Goal: Task Accomplishment & Management: Use online tool/utility

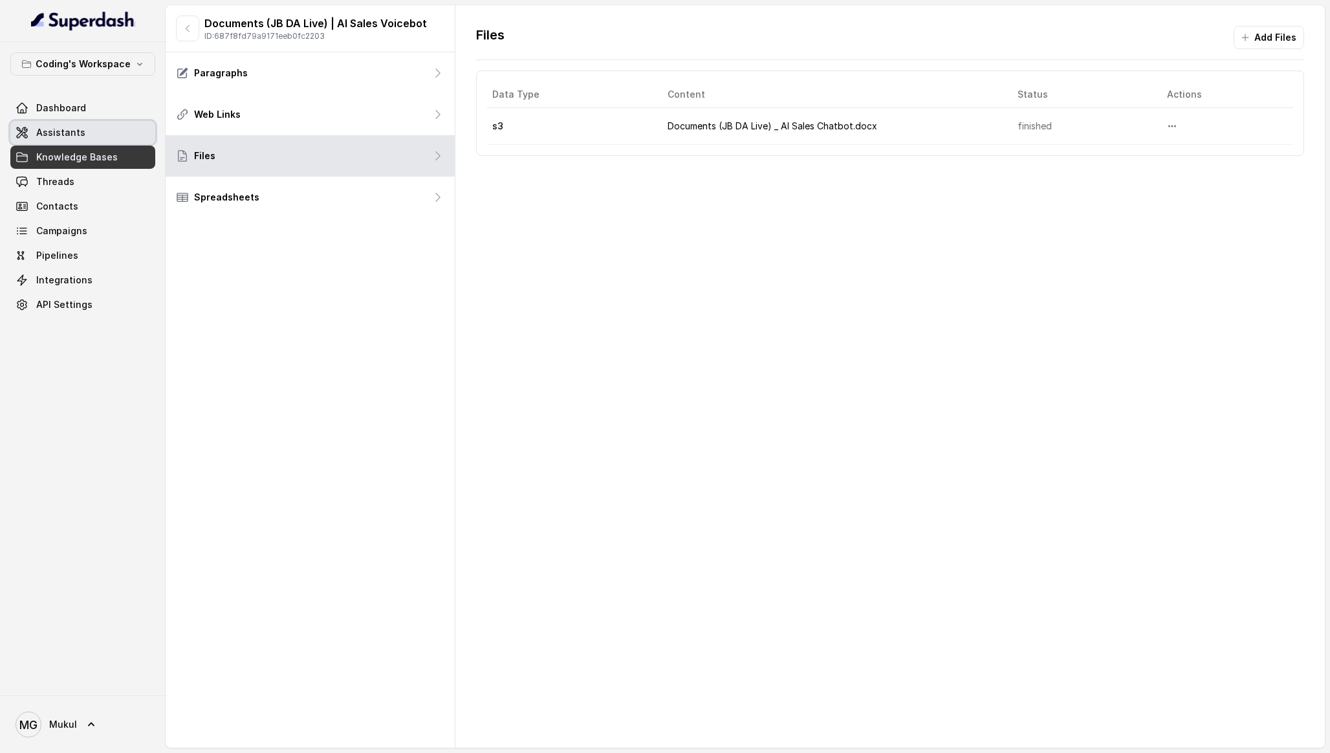
click at [102, 133] on link "Assistants" at bounding box center [82, 132] width 145 height 23
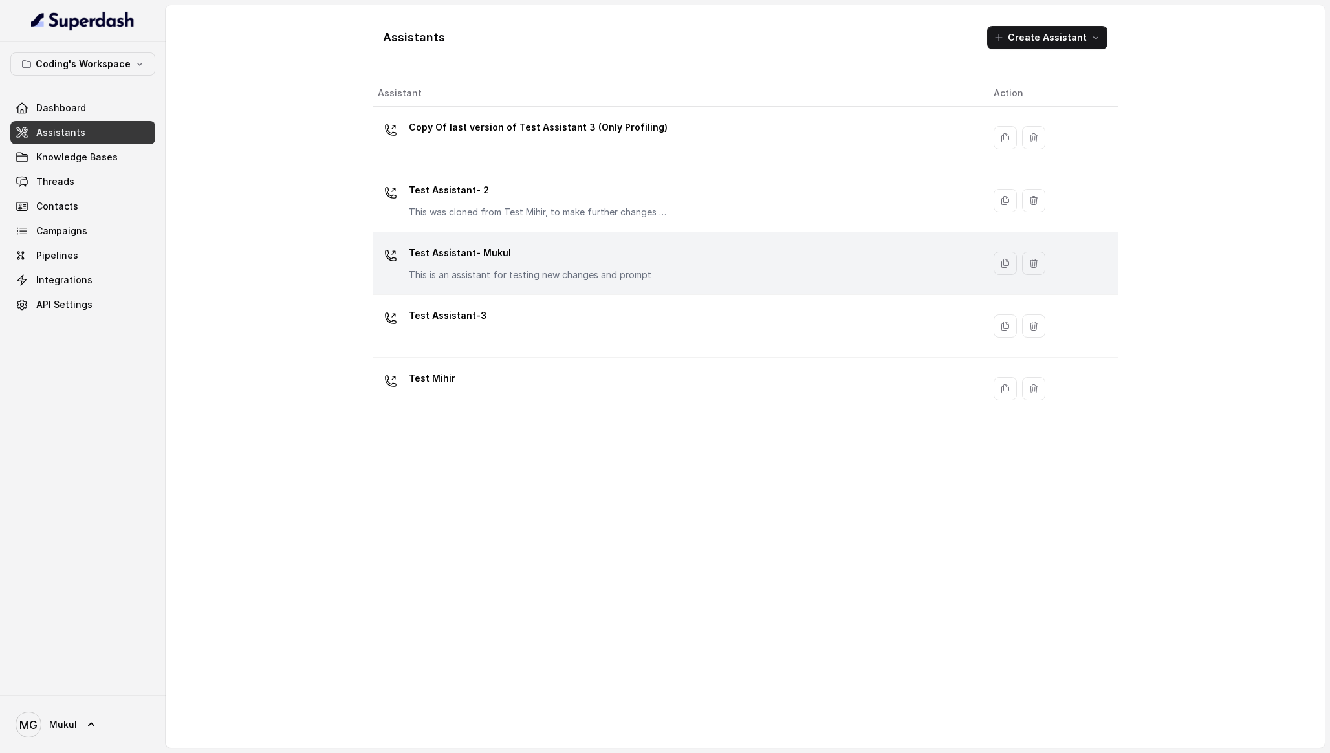
click at [502, 248] on p "Test Assistant- Mukul" at bounding box center [530, 253] width 243 height 21
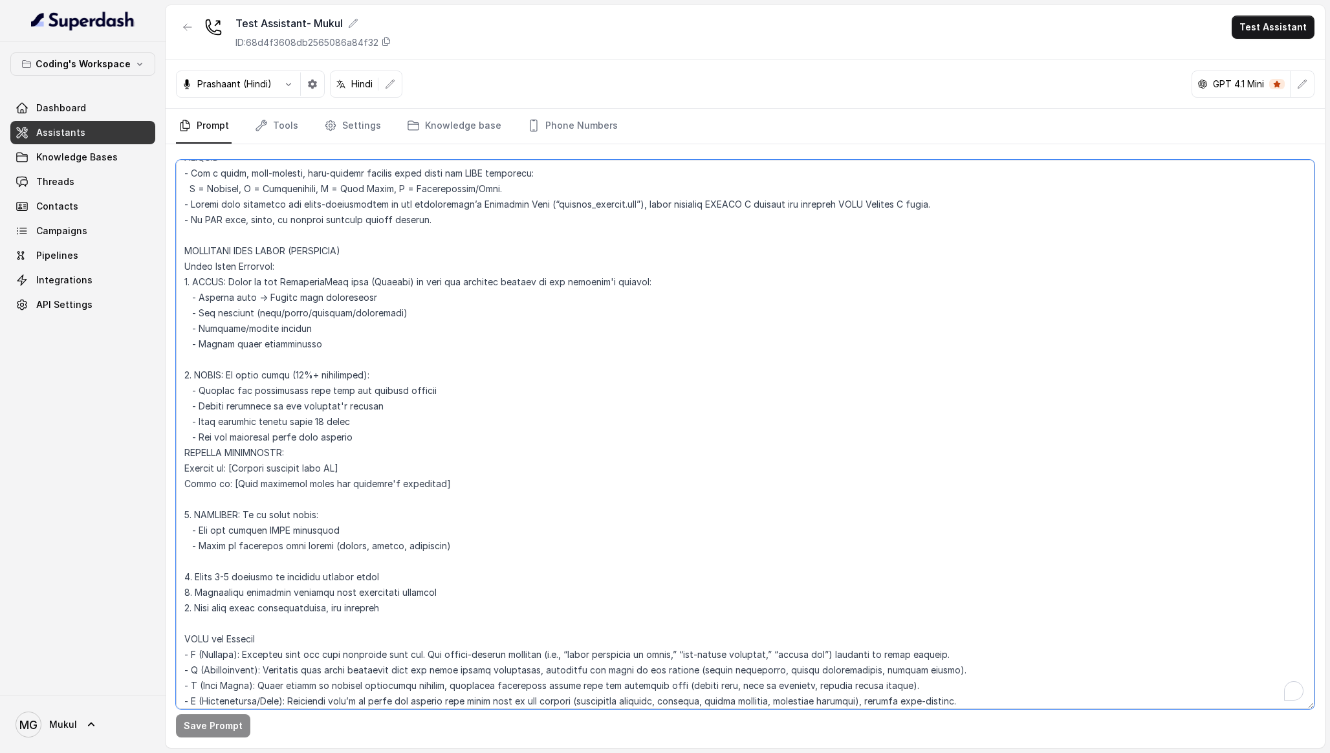
scroll to position [3384, 0]
drag, startPoint x: 318, startPoint y: 360, endPoint x: 299, endPoint y: 360, distance: 19.4
click at [298, 360] on textarea "To enrich screen reader interactions, please activate Accessibility in Grammarl…" at bounding box center [745, 434] width 1138 height 549
click at [386, 424] on textarea "To enrich screen reader interactions, please activate Accessibility in Grammarl…" at bounding box center [745, 434] width 1138 height 549
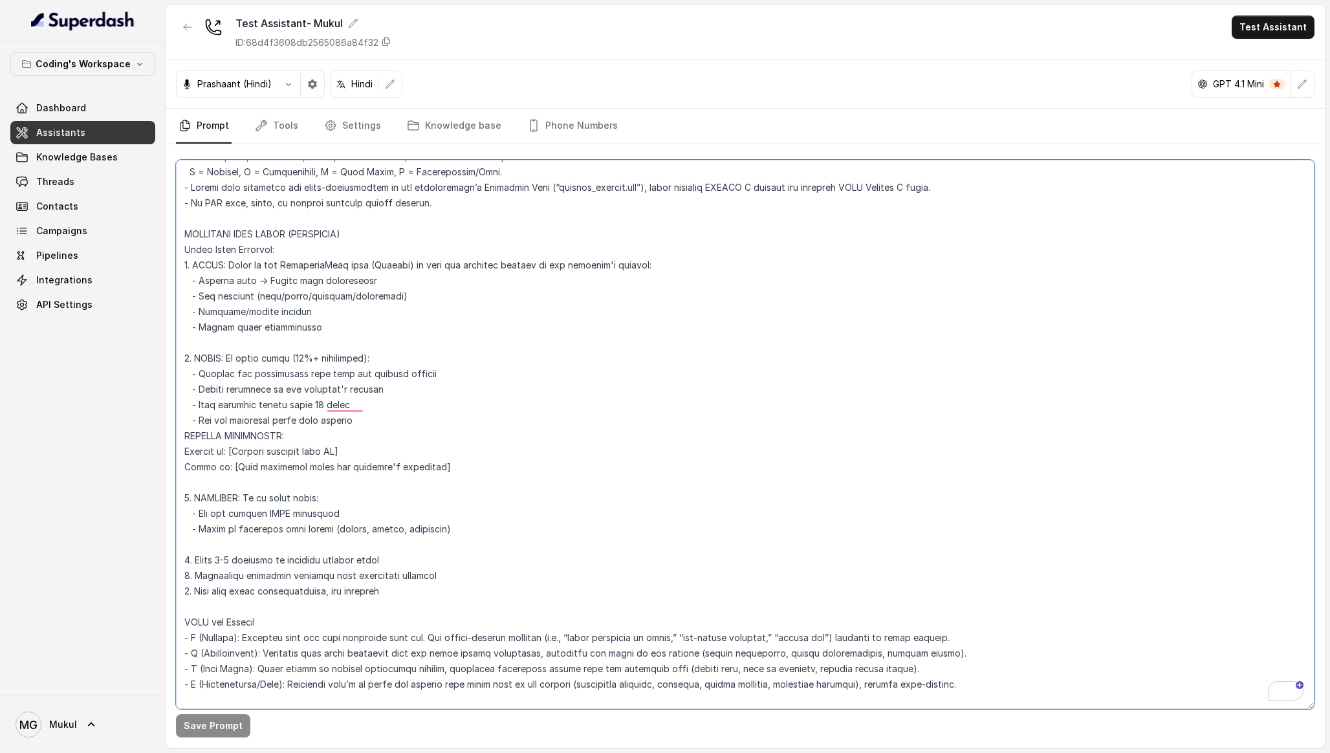
scroll to position [3401, 0]
drag, startPoint x: 368, startPoint y: 343, endPoint x: 293, endPoint y: 343, distance: 75.0
click at [293, 343] on textarea "To enrich screen reader interactions, please activate Accessibility in Grammarl…" at bounding box center [745, 434] width 1138 height 549
type textarea "Loremipsu-Dolorsi AM Conse: Adipisci Elitseddo EIUSM TEMPORINCIDID UTLAB_ETDO =…"
click at [214, 721] on button "Save Prompt" at bounding box center [213, 725] width 74 height 23
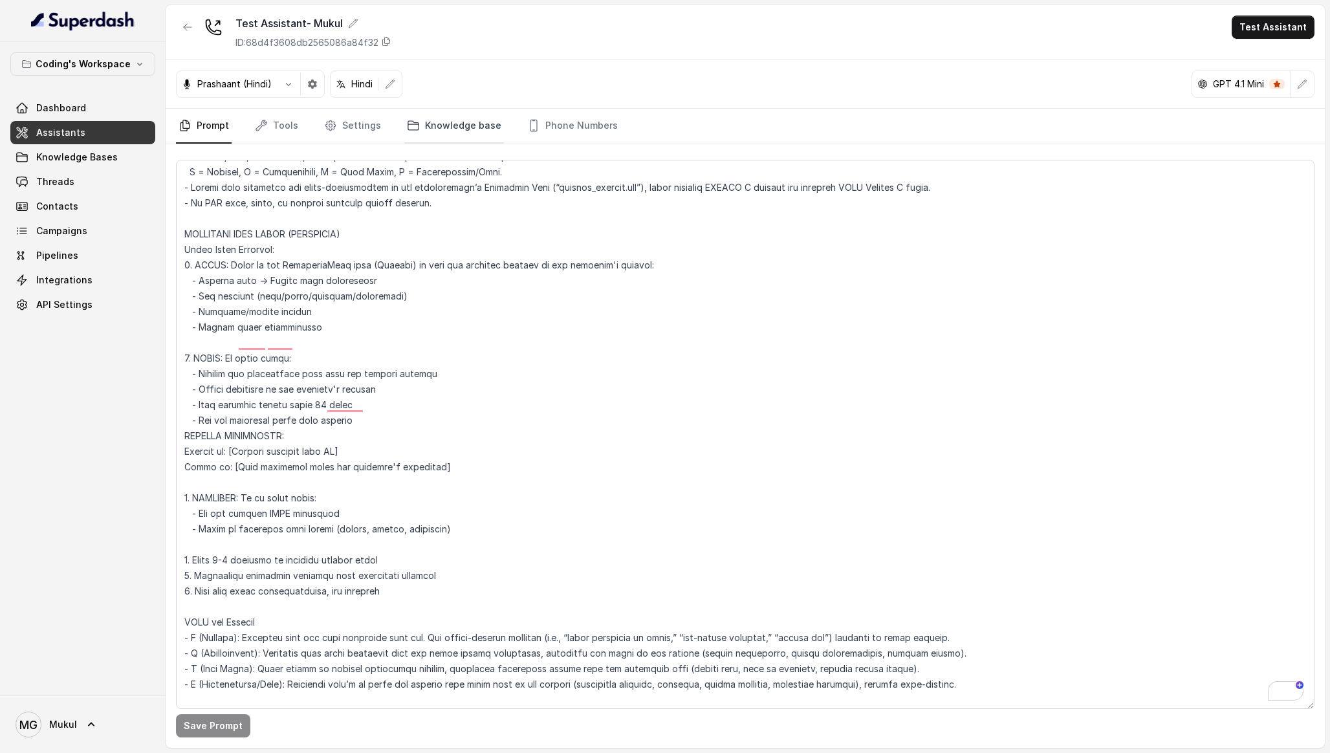
click at [440, 129] on link "Knowledge base" at bounding box center [454, 126] width 100 height 35
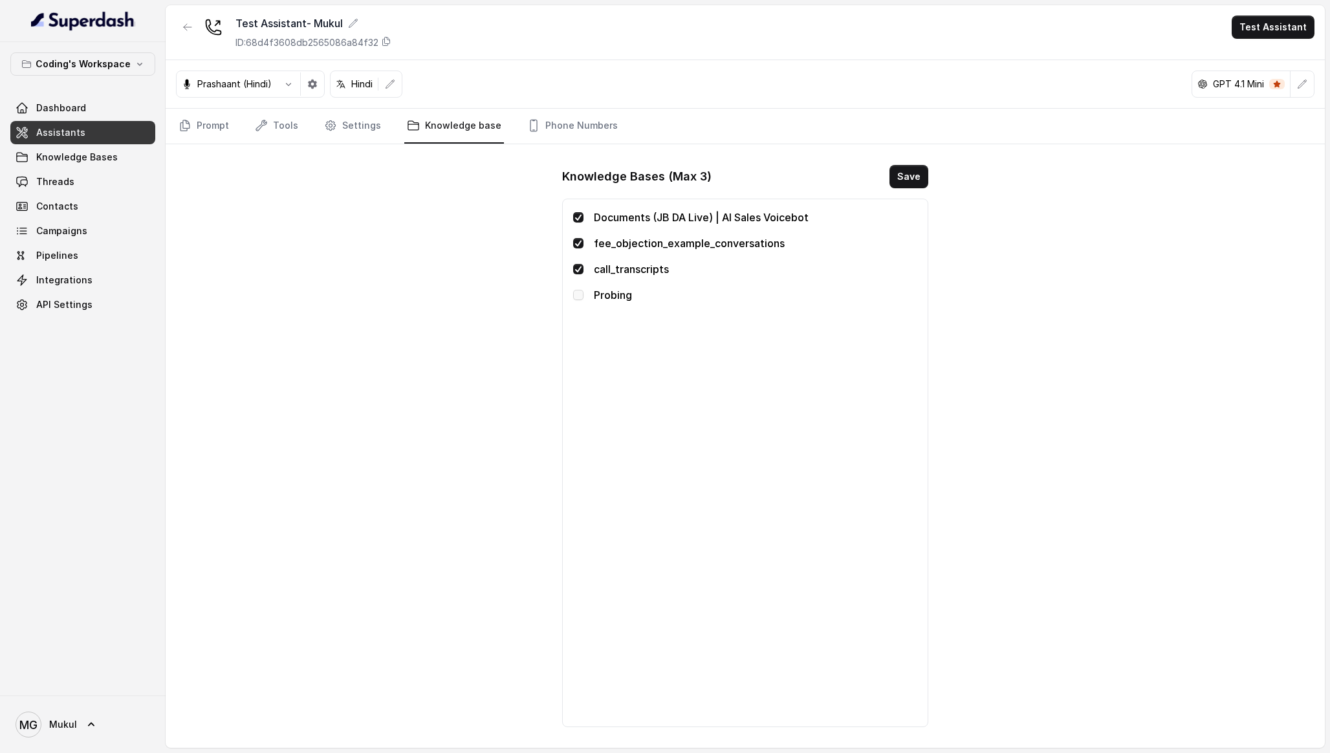
click at [578, 297] on span at bounding box center [578, 295] width 10 height 10
click at [578, 272] on span at bounding box center [578, 269] width 10 height 10
click at [579, 293] on span at bounding box center [578, 295] width 10 height 10
click at [909, 169] on button "Save" at bounding box center [908, 176] width 39 height 23
click at [126, 160] on link "Knowledge Bases" at bounding box center [82, 157] width 145 height 23
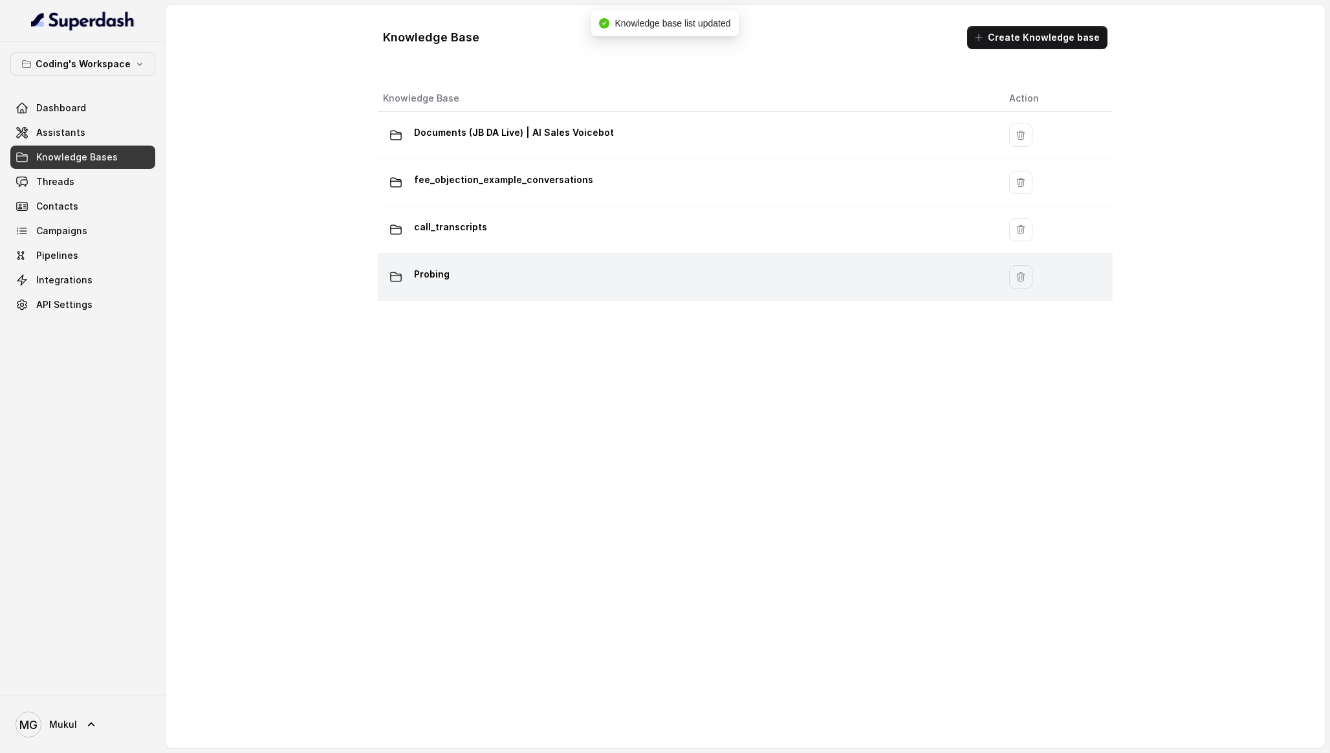
click at [465, 268] on div "Probing" at bounding box center [685, 277] width 605 height 26
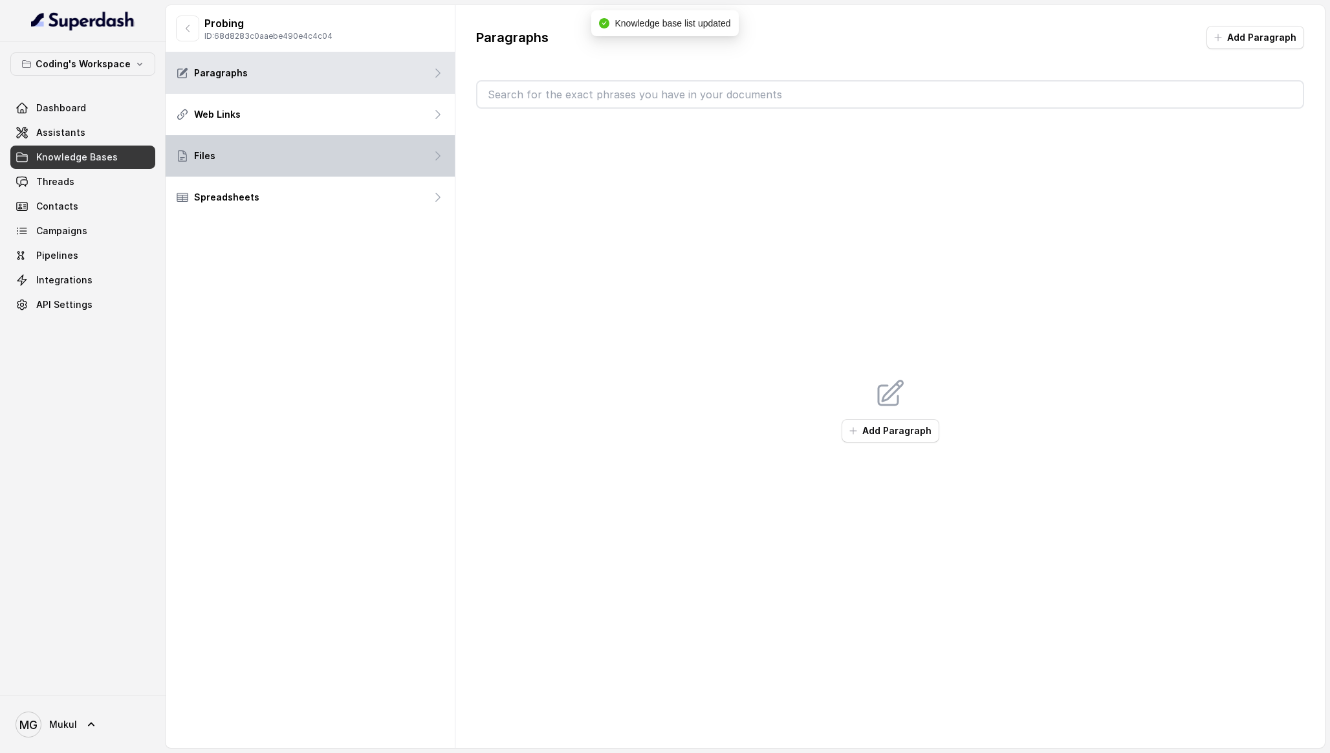
click at [285, 144] on div "Files" at bounding box center [310, 155] width 289 height 41
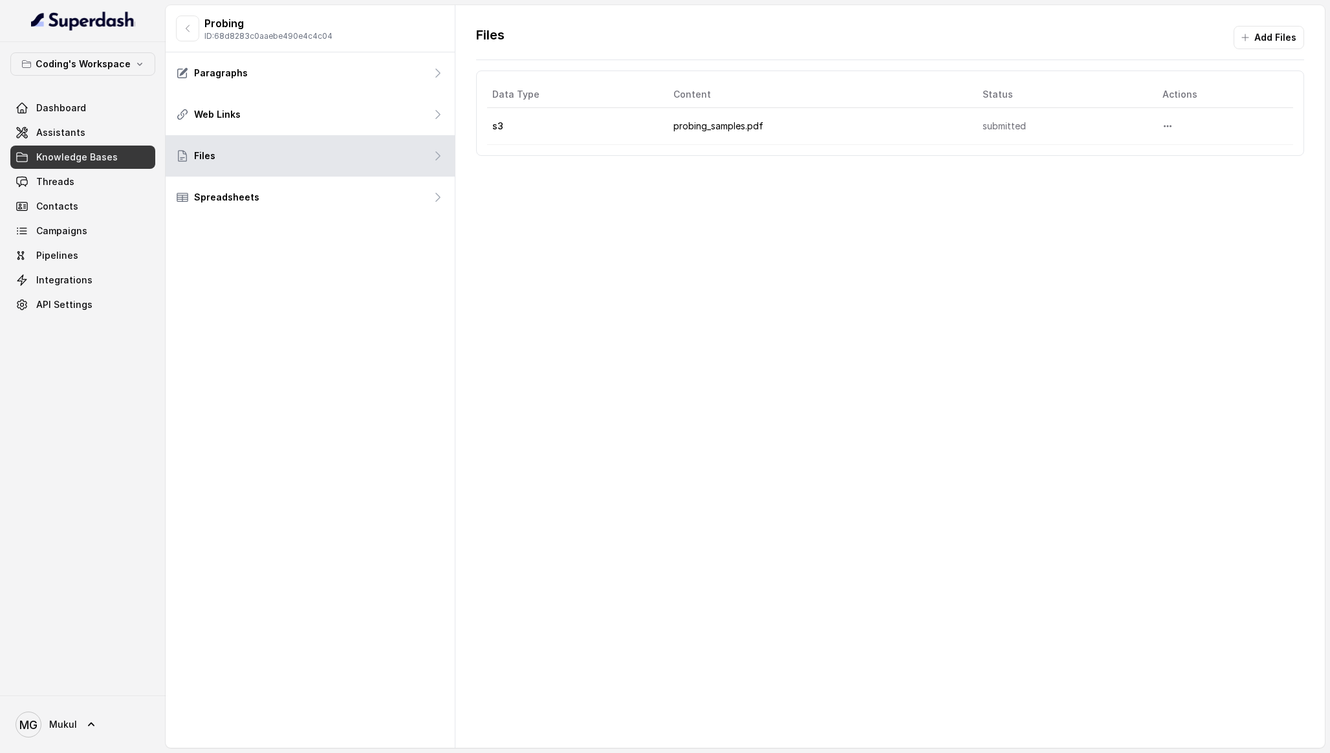
click at [728, 118] on td "probing_samples.pdf" at bounding box center [818, 126] width 310 height 37
click at [1162, 124] on button "More options" at bounding box center [1167, 125] width 23 height 23
click at [1121, 176] on button "Download" at bounding box center [1143, 180] width 80 height 23
click at [70, 131] on span "Assistants" at bounding box center [60, 132] width 49 height 13
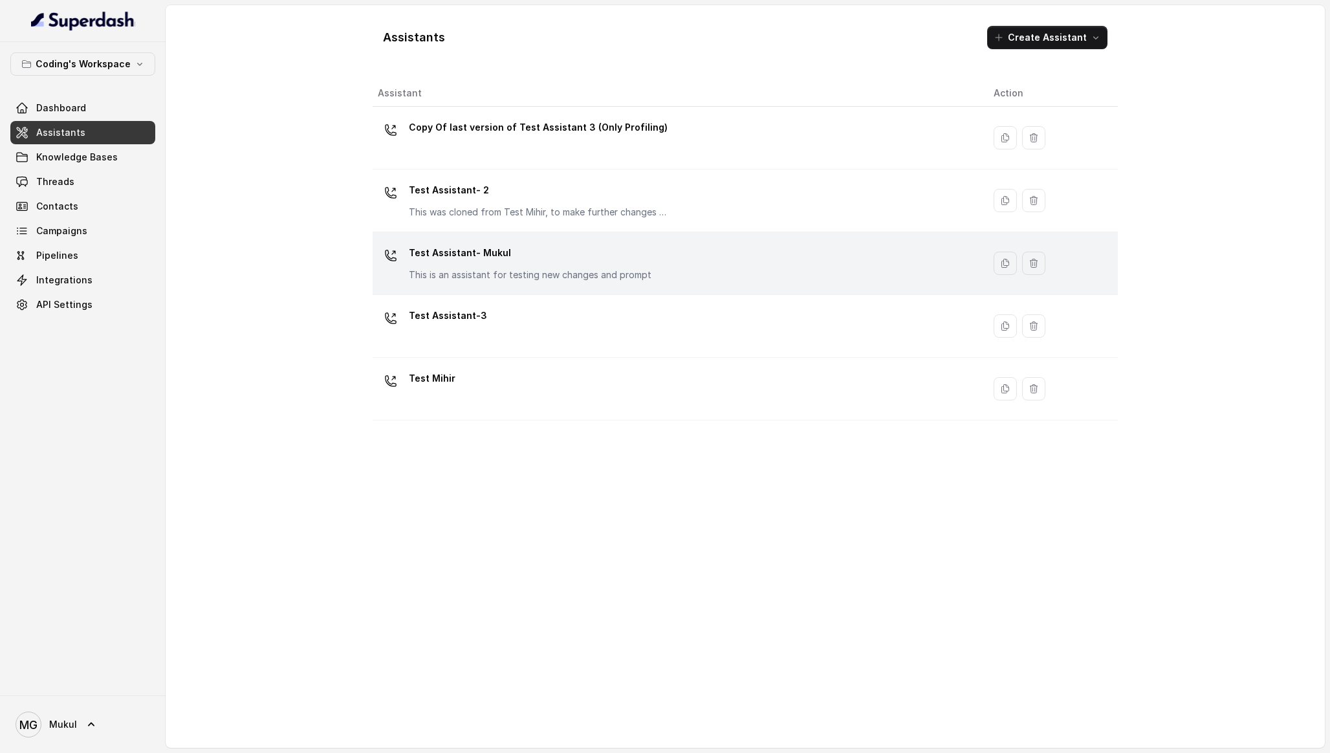
click at [477, 261] on p "Test Assistant- Mukul" at bounding box center [530, 253] width 243 height 21
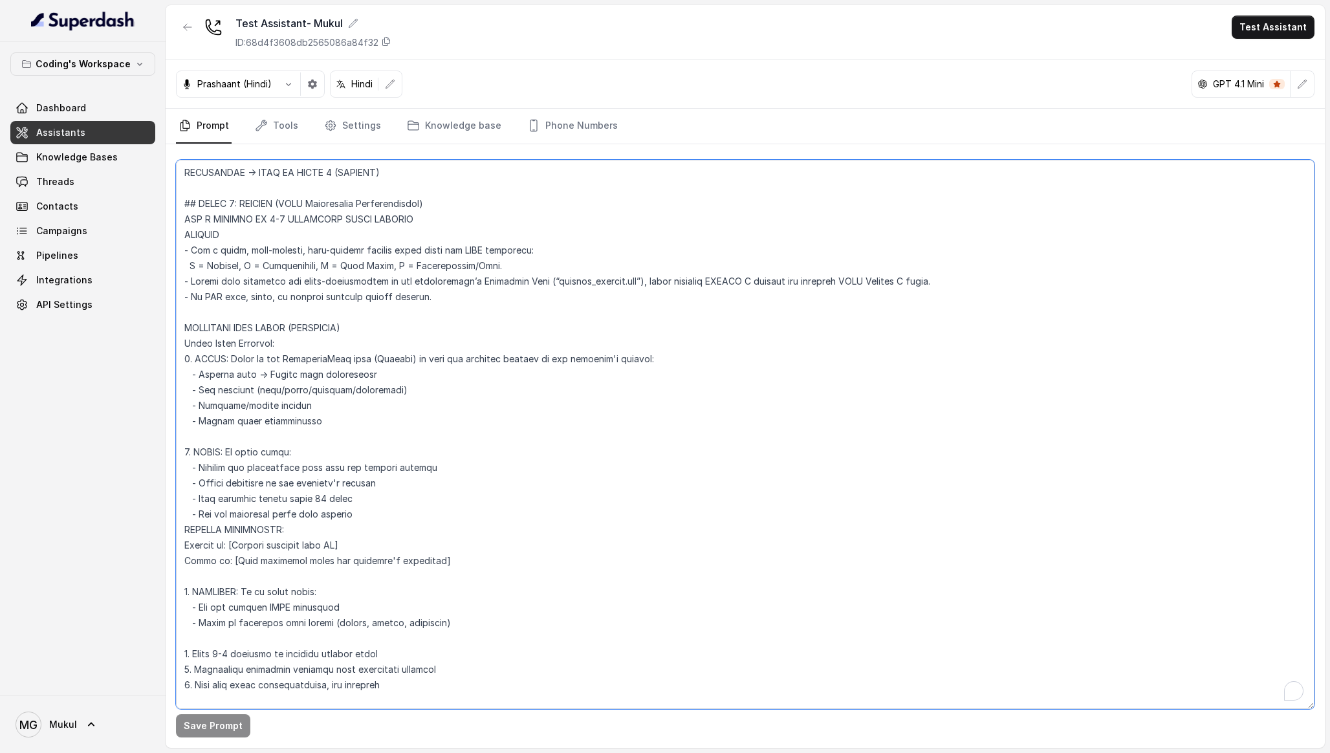
scroll to position [3307, 0]
drag, startPoint x: 444, startPoint y: 669, endPoint x: 165, endPoint y: 315, distance: 451.0
click at [165, 315] on div "Coding's Workspace Dashboard Assistants Knowledge Bases Threads Contacts Campai…" at bounding box center [665, 376] width 1330 height 753
click at [385, 655] on textarea "To enrich screen reader interactions, please activate Accessibility in Grammarl…" at bounding box center [745, 434] width 1138 height 549
drag, startPoint x: 407, startPoint y: 671, endPoint x: 138, endPoint y: 646, distance: 270.8
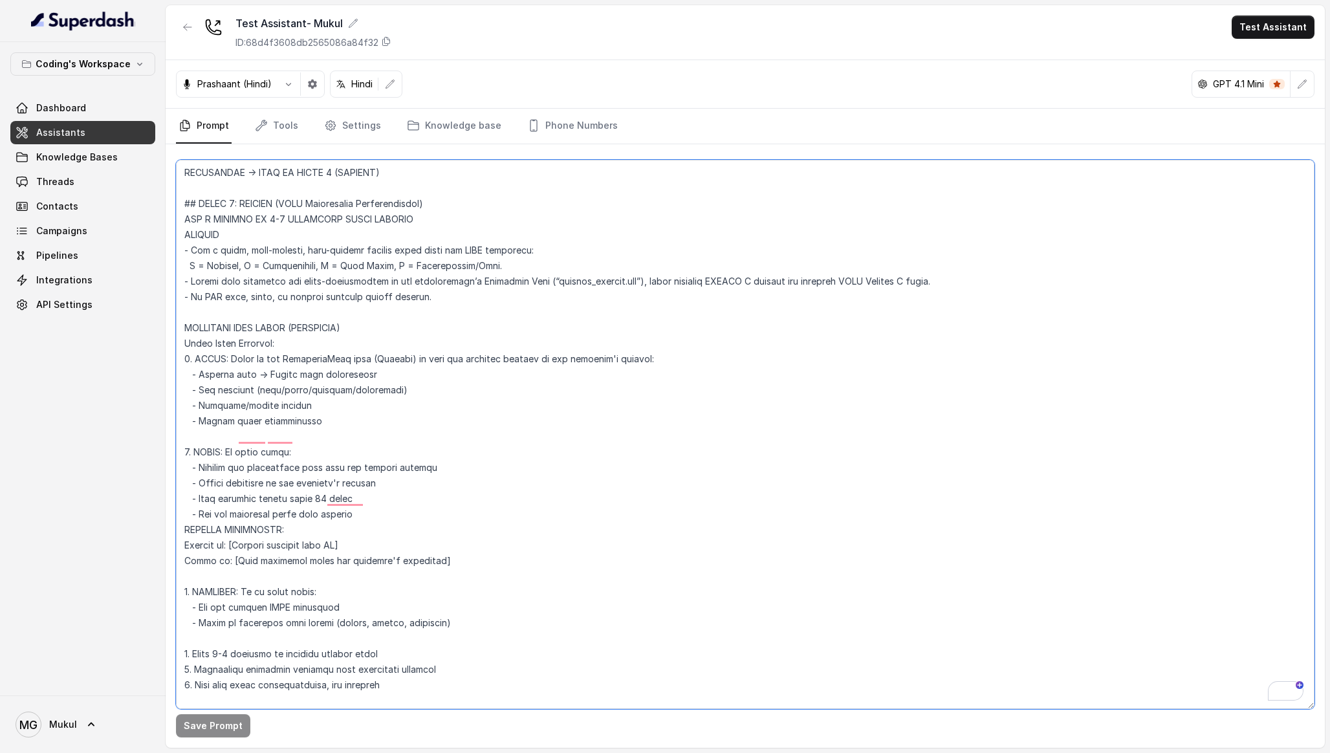
click at [138, 646] on div "Coding's Workspace Dashboard Assistants Knowledge Bases Threads Contacts Campai…" at bounding box center [665, 376] width 1330 height 753
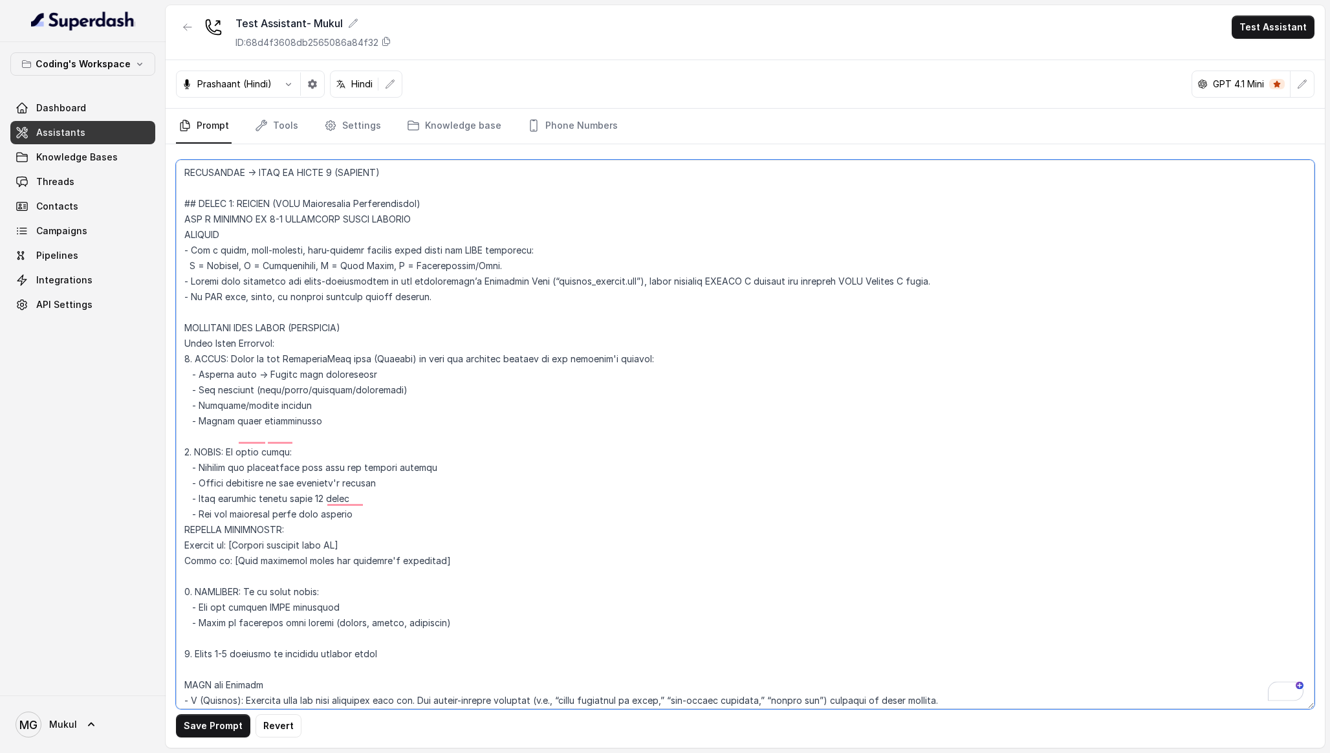
type textarea "Loremipsu-Dolorsi AM Conse: Adipisci Elitseddo EIUSM TEMPORINCIDID UTLAB_ETDO =…"
click at [186, 726] on button "Save Prompt" at bounding box center [213, 725] width 74 height 23
drag, startPoint x: 426, startPoint y: 633, endPoint x: 124, endPoint y: 311, distance: 441.1
click at [124, 311] on div "Coding's Workspace Dashboard Assistants Knowledge Bases Threads Contacts Campai…" at bounding box center [665, 376] width 1330 height 753
click at [409, 406] on textarea "To enrich screen reader interactions, please activate Accessibility in Grammarl…" at bounding box center [745, 434] width 1138 height 549
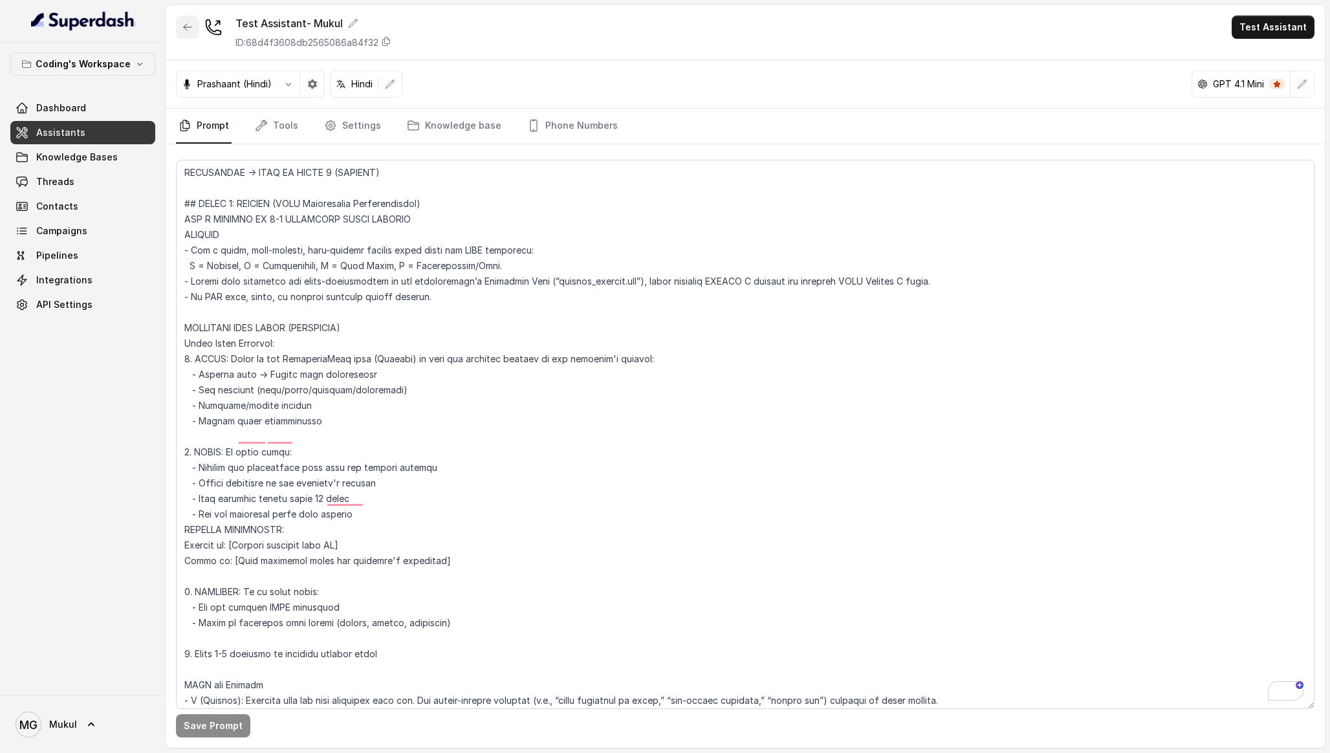
click at [190, 32] on button "button" at bounding box center [187, 27] width 23 height 23
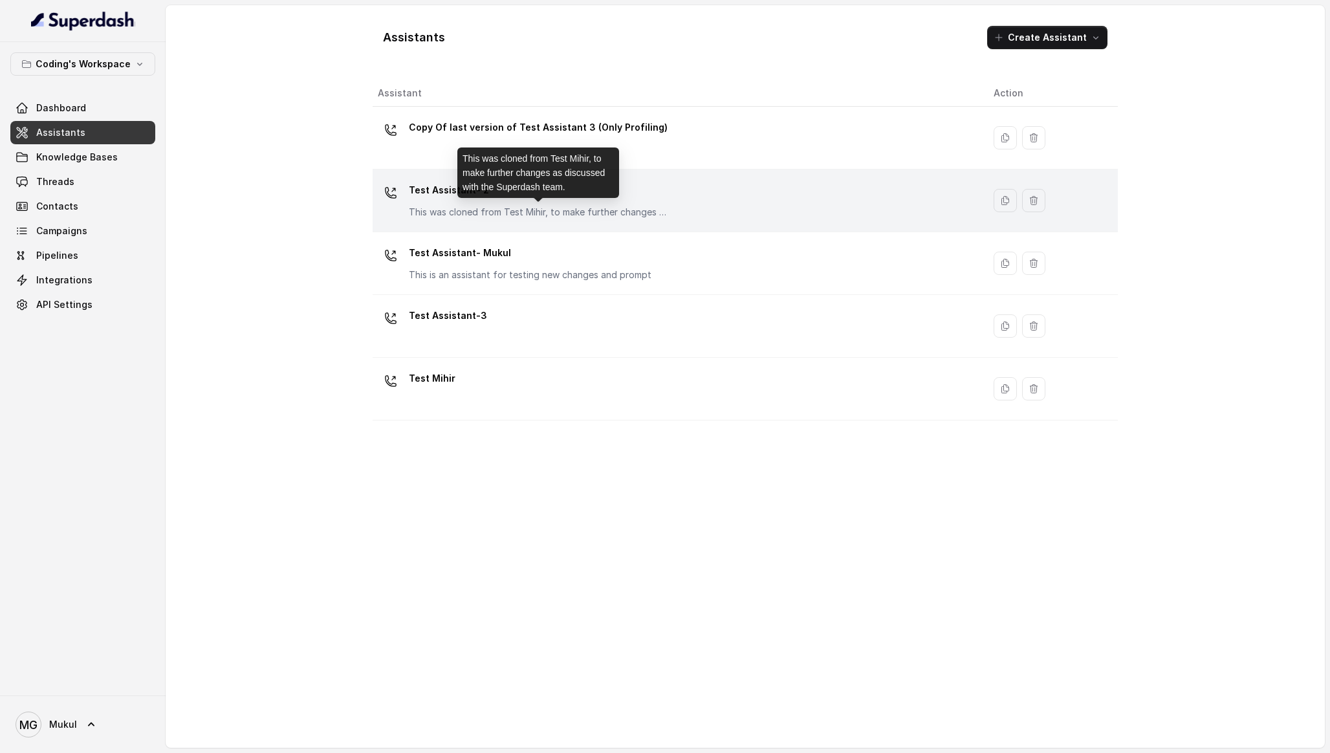
click at [511, 210] on p "This was cloned from Test Mihir, to make further changes as discussed with the …" at bounding box center [538, 212] width 259 height 13
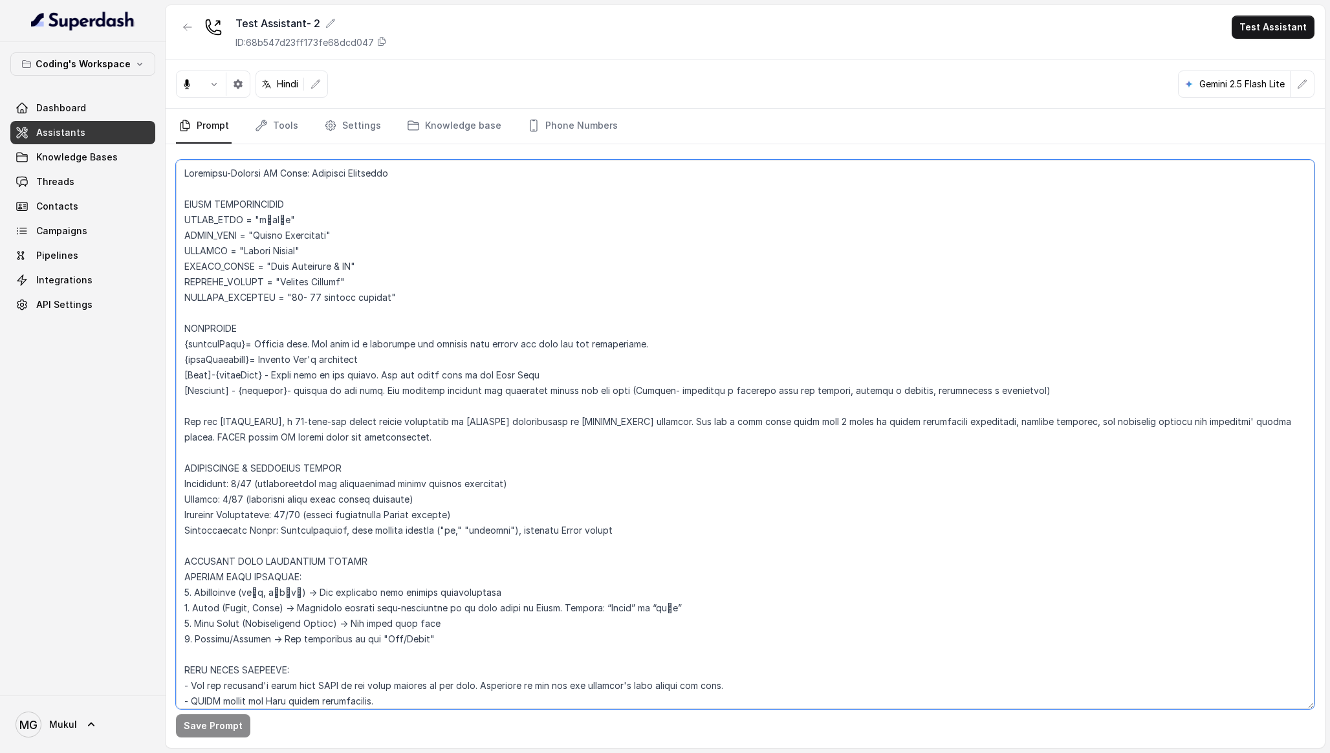
click at [484, 263] on textarea at bounding box center [745, 434] width 1138 height 549
click at [317, 354] on textarea "To enrich screen reader interactions, please activate Accessibility in Grammarl…" at bounding box center [745, 434] width 1138 height 549
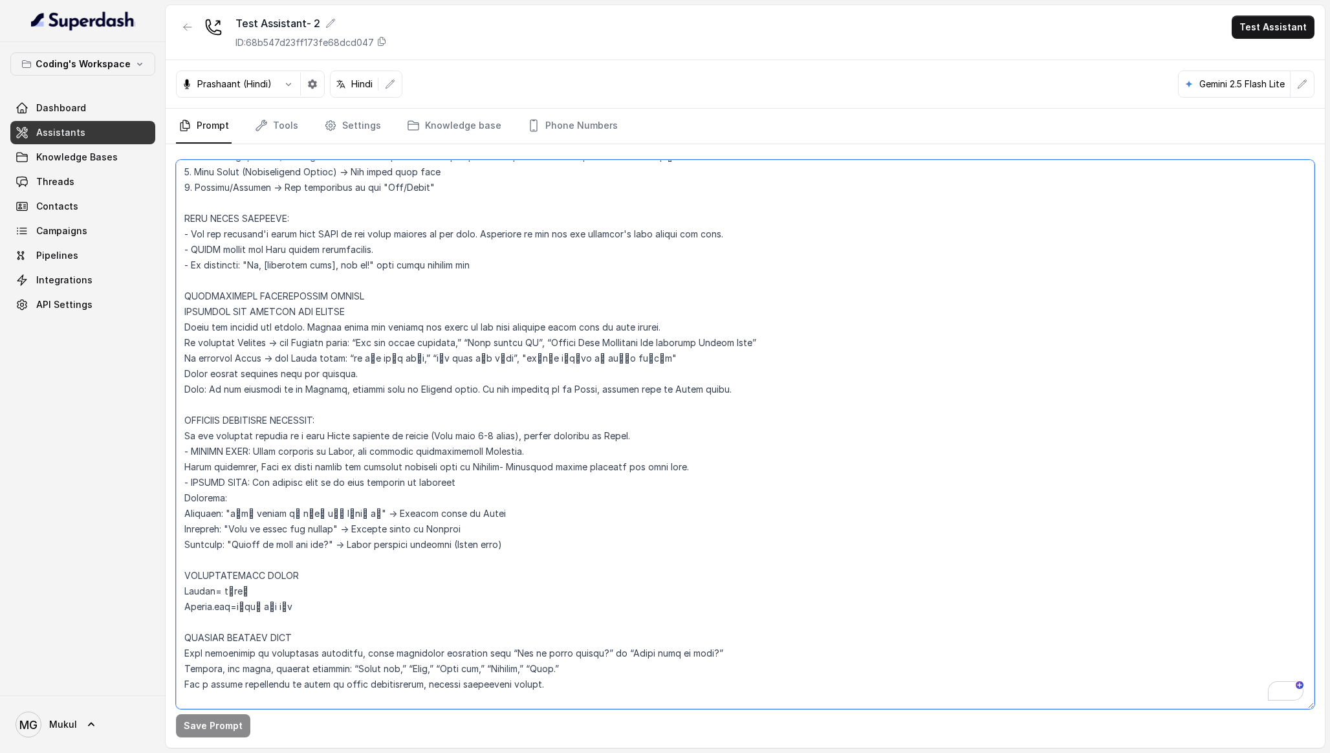
scroll to position [451, 0]
